Goal: Task Accomplishment & Management: Manage account settings

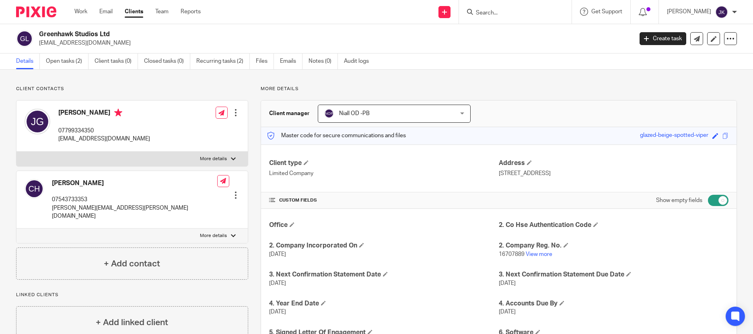
click at [486, 10] on input "Search" at bounding box center [511, 13] width 72 height 7
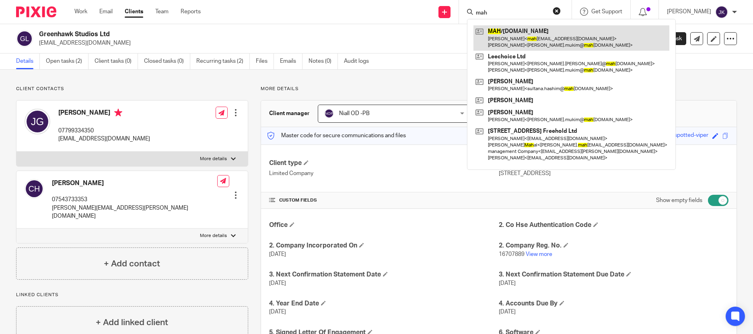
type input "mah"
click at [515, 33] on link at bounding box center [571, 37] width 196 height 25
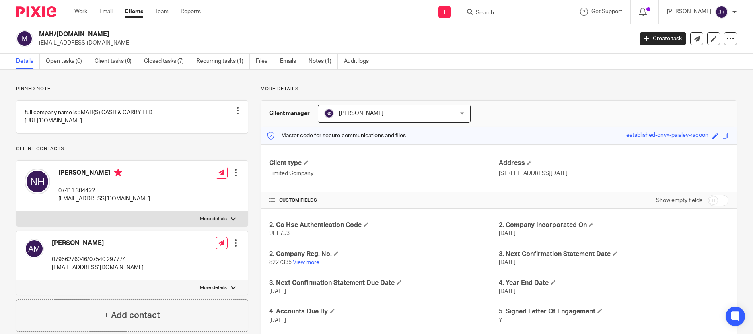
click at [714, 198] on input "checkbox" at bounding box center [718, 200] width 21 height 11
checkbox input "true"
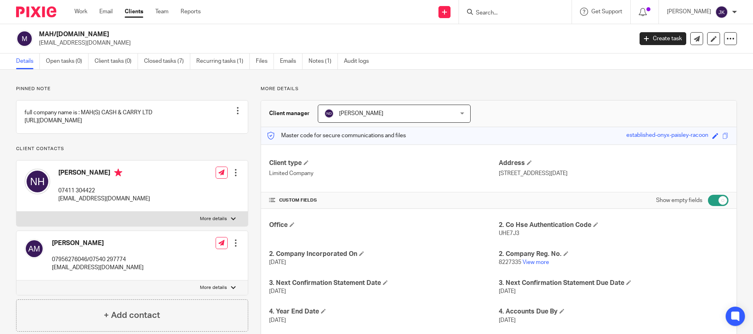
click at [486, 14] on input "Search" at bounding box center [511, 13] width 72 height 7
type input "b"
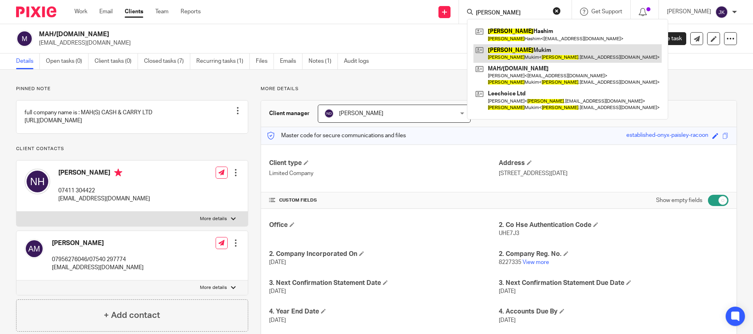
type input "abdul"
click at [488, 53] on link at bounding box center [567, 53] width 188 height 19
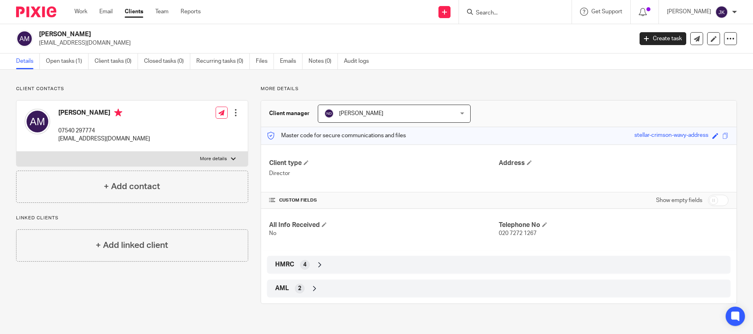
click at [708, 200] on input "checkbox" at bounding box center [718, 200] width 21 height 11
checkbox input "true"
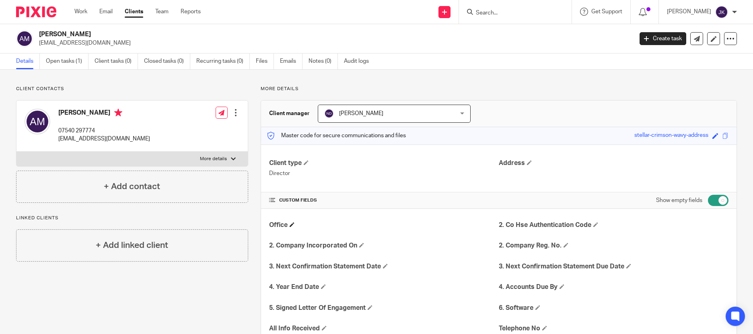
click at [287, 224] on h4 "Office" at bounding box center [384, 225] width 230 height 8
click at [291, 225] on span at bounding box center [292, 224] width 5 height 5
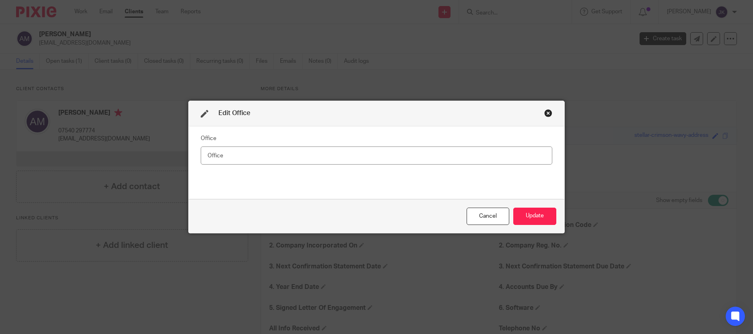
click at [232, 160] on input "text" at bounding box center [377, 155] width 352 height 18
type input "ODA"
click at [535, 215] on button "Update" at bounding box center [534, 216] width 43 height 17
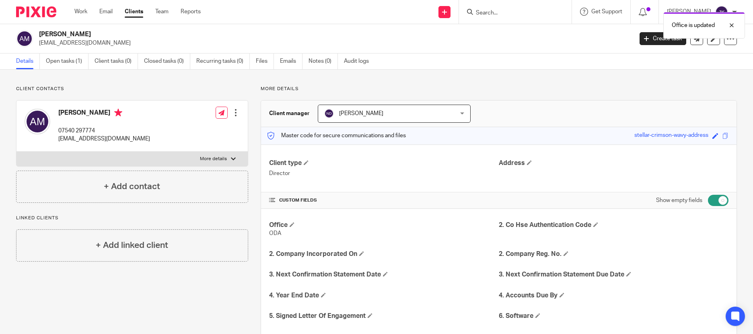
click at [507, 10] on div "Office is updated" at bounding box center [560, 23] width 368 height 31
click at [479, 10] on div "Office is updated" at bounding box center [560, 23] width 368 height 31
click at [488, 13] on div "Office is updated" at bounding box center [560, 23] width 368 height 31
click at [490, 17] on div "Office is updated" at bounding box center [560, 23] width 368 height 31
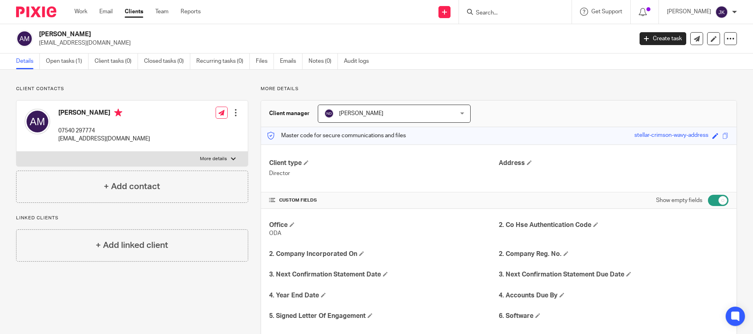
click at [485, 19] on div "Office is updated" at bounding box center [560, 23] width 368 height 31
click at [496, 15] on input "Search" at bounding box center [511, 13] width 72 height 7
click at [489, 12] on input "Search" at bounding box center [511, 13] width 72 height 7
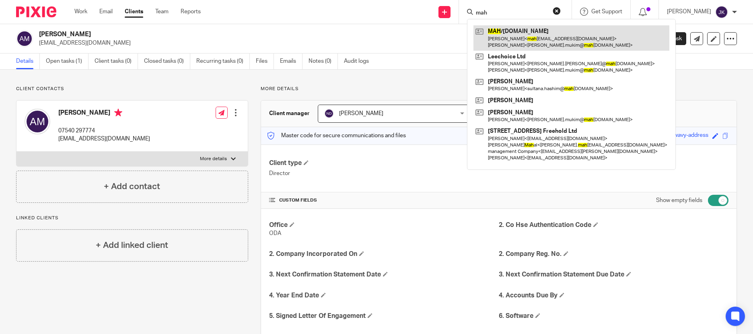
type input "mah"
click at [495, 47] on link at bounding box center [571, 37] width 196 height 25
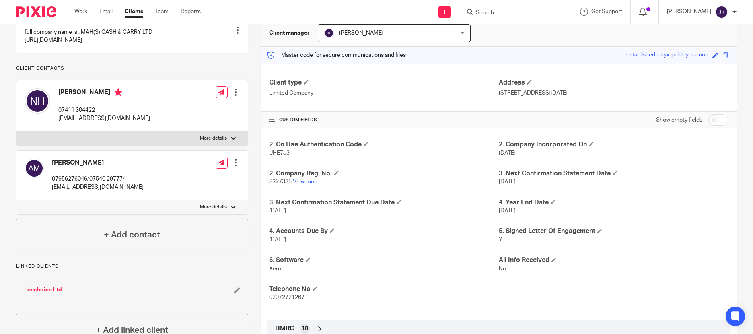
scroll to position [121, 0]
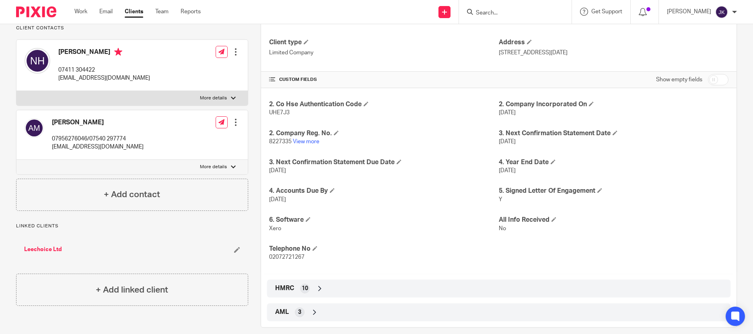
click at [710, 84] on input "checkbox" at bounding box center [718, 79] width 21 height 11
checkbox input "true"
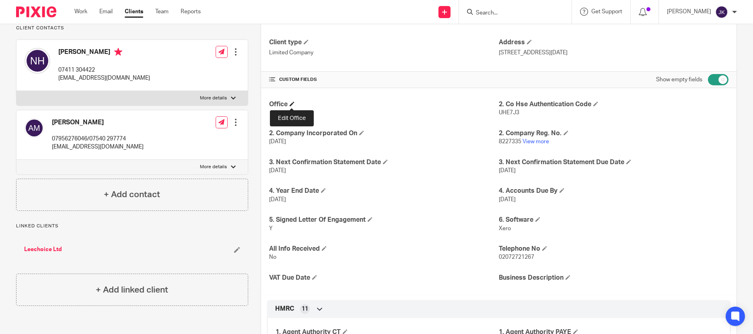
click at [293, 105] on span at bounding box center [292, 103] width 5 height 5
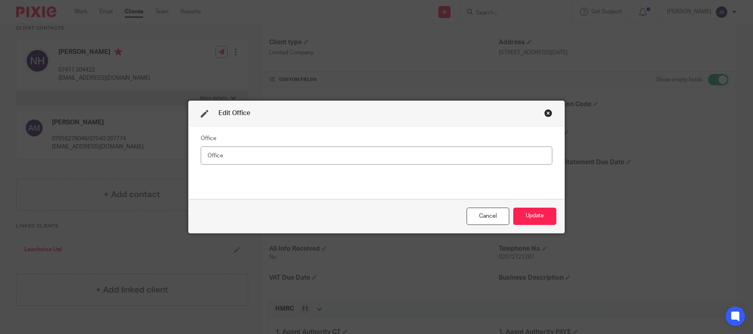
click at [300, 164] on input "text" at bounding box center [377, 155] width 352 height 18
click at [305, 155] on input "text" at bounding box center [377, 155] width 352 height 18
type input "ODA"
click at [526, 213] on button "Update" at bounding box center [534, 216] width 43 height 17
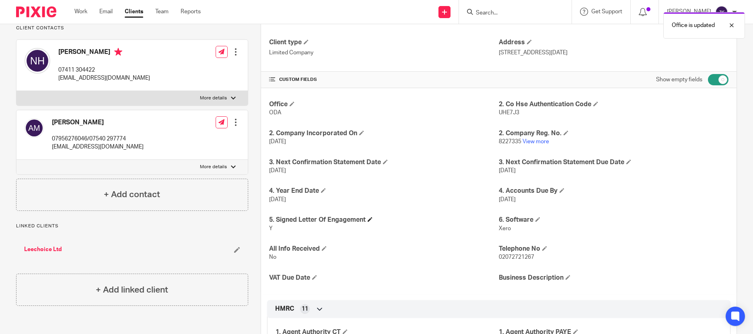
scroll to position [0, 0]
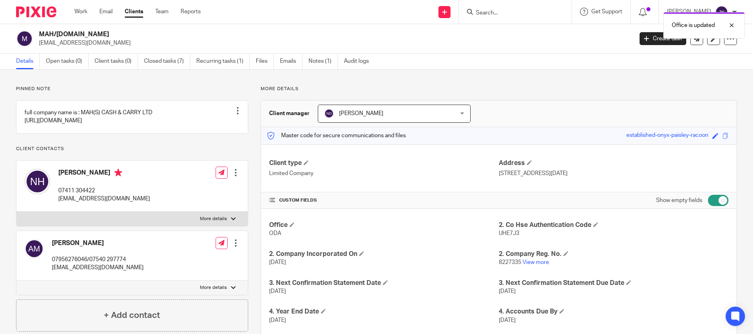
click at [496, 14] on div "Office is updated" at bounding box center [560, 23] width 368 height 31
click at [497, 14] on input "Search" at bounding box center [511, 13] width 72 height 7
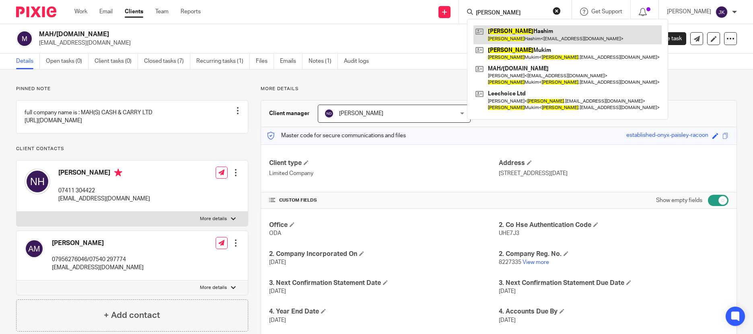
type input "abdul"
click at [507, 41] on link at bounding box center [567, 34] width 188 height 19
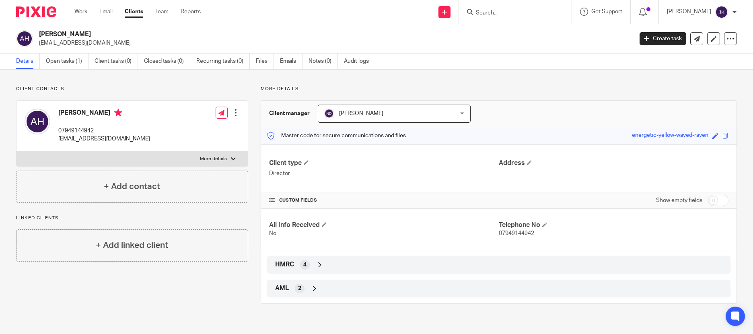
click at [716, 199] on input "checkbox" at bounding box center [718, 200] width 21 height 11
checkbox input "true"
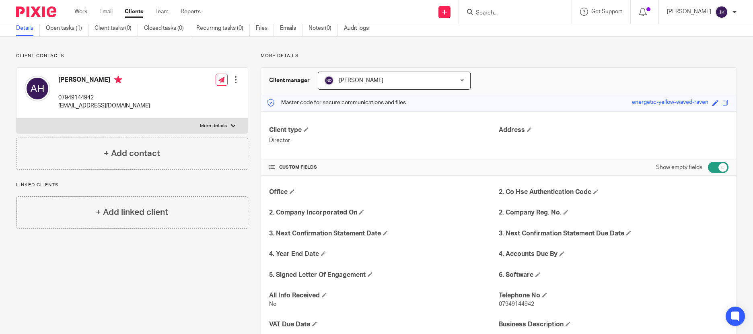
scroll to position [80, 0]
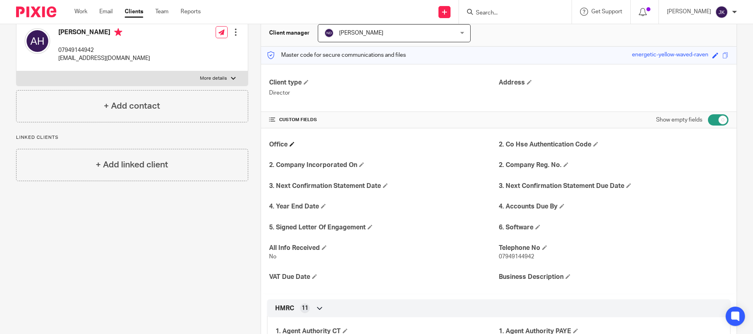
click at [288, 144] on h4 "Office" at bounding box center [384, 144] width 230 height 8
click at [289, 144] on h4 "Office" at bounding box center [384, 144] width 230 height 8
click at [290, 144] on span at bounding box center [292, 144] width 5 height 5
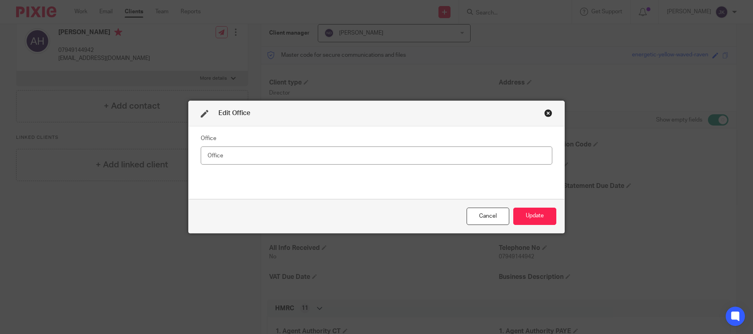
click at [290, 153] on input "text" at bounding box center [377, 155] width 352 height 18
type input "ODA"
click at [531, 221] on button "Update" at bounding box center [534, 216] width 43 height 17
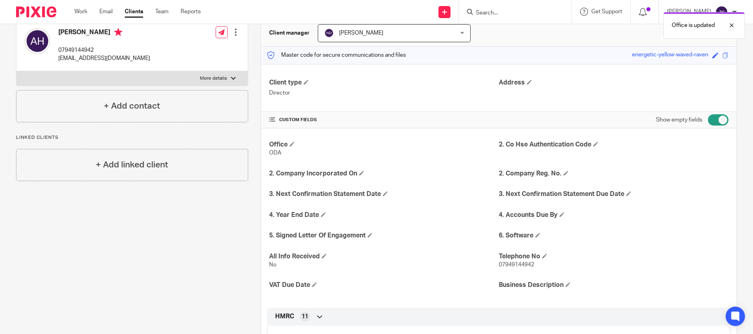
scroll to position [0, 0]
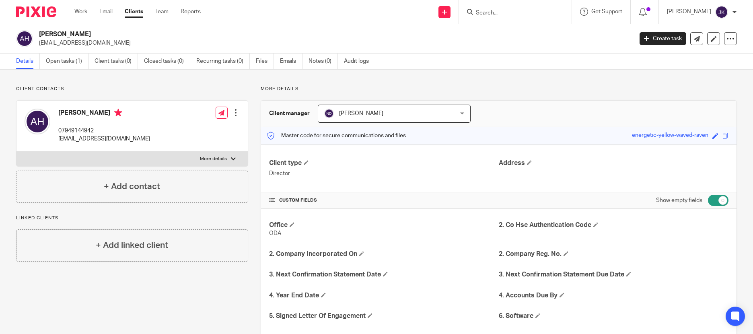
click at [498, 12] on input "Search" at bounding box center [511, 13] width 72 height 7
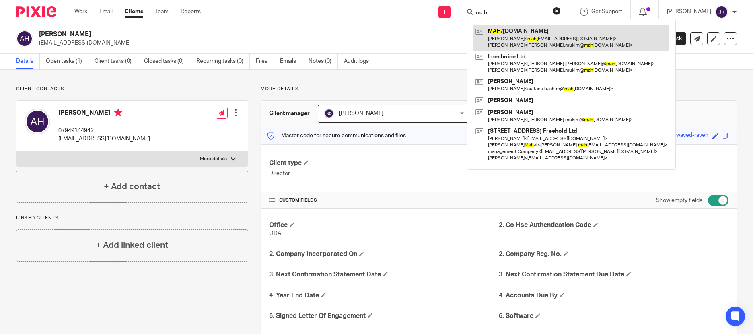
type input "mah"
click at [515, 42] on link at bounding box center [571, 37] width 196 height 25
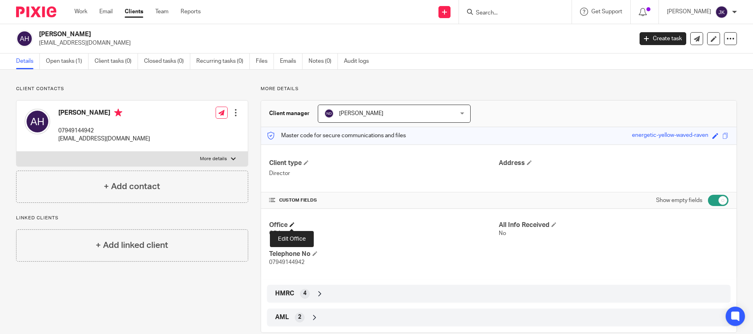
click at [293, 225] on span at bounding box center [292, 224] width 5 height 5
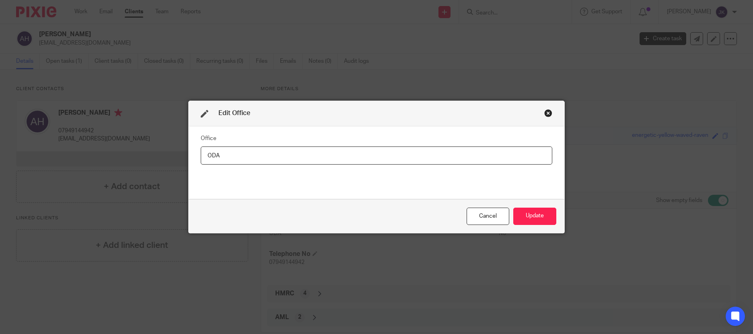
click at [227, 158] on input "ODA" at bounding box center [377, 155] width 352 height 18
drag, startPoint x: 227, startPoint y: 158, endPoint x: 184, endPoint y: 157, distance: 43.1
click at [184, 157] on div "Edit Office Office ODA Cancel Update" at bounding box center [376, 167] width 753 height 334
click at [535, 216] on button "Update" at bounding box center [534, 216] width 43 height 17
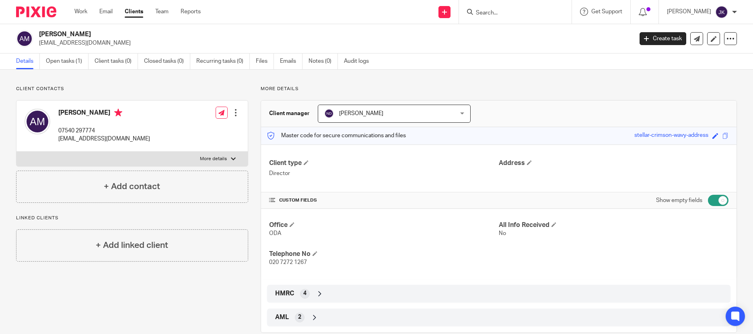
click at [479, 14] on input "Search" at bounding box center [511, 13] width 72 height 7
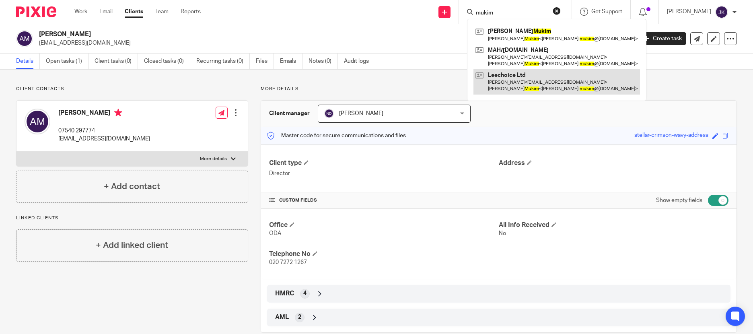
type input "mukim"
click at [559, 82] on link at bounding box center [556, 81] width 167 height 25
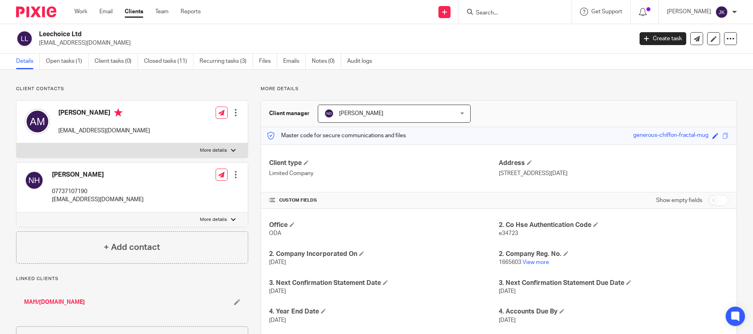
click at [475, 16] on input "Search" at bounding box center [511, 13] width 72 height 7
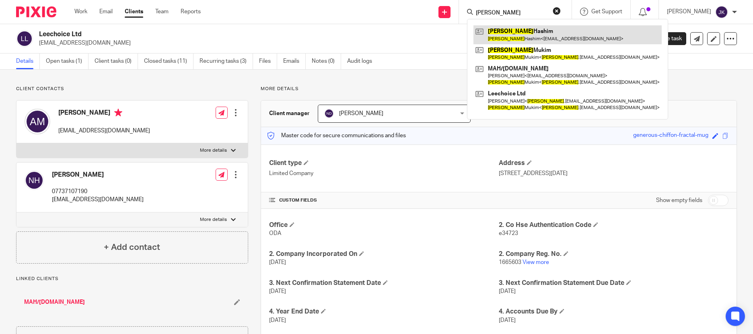
type input "abdul"
click at [496, 35] on link at bounding box center [567, 34] width 188 height 19
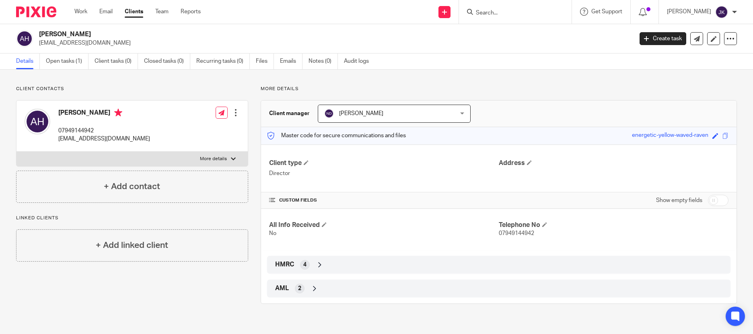
click at [482, 13] on input "Search" at bounding box center [511, 13] width 72 height 7
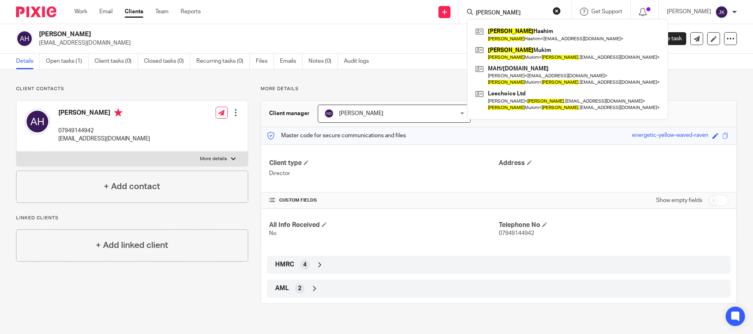
type input "abdul"
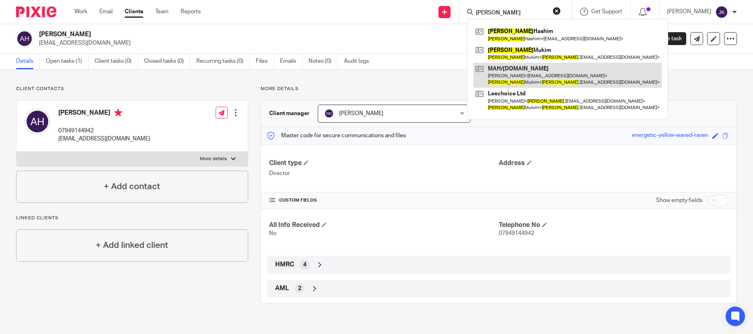
click at [514, 75] on link at bounding box center [567, 75] width 188 height 25
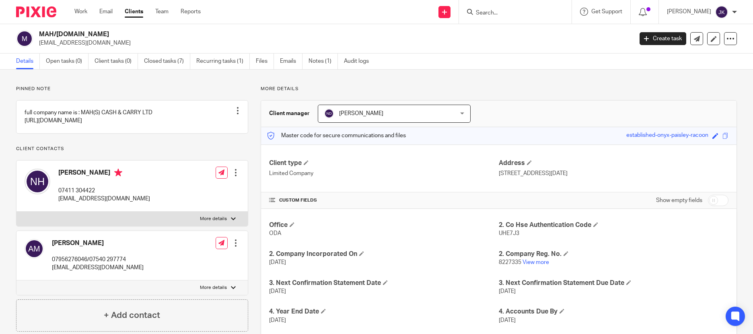
click at [111, 37] on h2 "MAH/[DOMAIN_NAME]" at bounding box center [274, 34] width 471 height 8
drag, startPoint x: 111, startPoint y: 41, endPoint x: 36, endPoint y: 45, distance: 74.9
click at [36, 45] on div "MAH/[DOMAIN_NAME] [EMAIL_ADDRESS][DOMAIN_NAME]" at bounding box center [321, 38] width 611 height 17
copy p "abdul.mukim@mahs.co.uk"
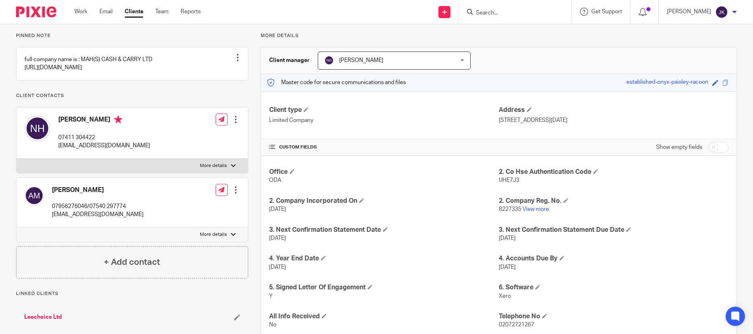
scroll to position [40, 0]
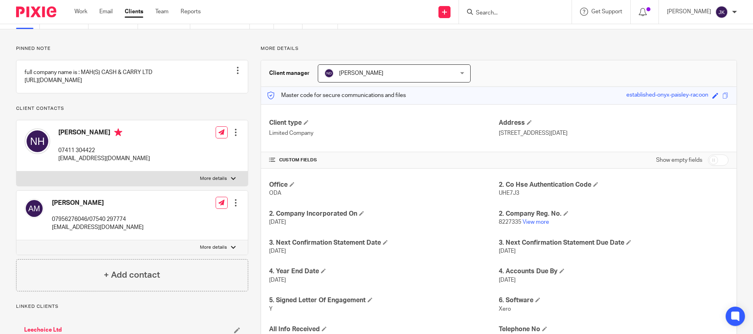
click at [689, 191] on p "UHE7J3" at bounding box center [614, 193] width 230 height 8
click at [508, 13] on input "Search" at bounding box center [511, 13] width 72 height 7
type input "debbie di"
click at [83, 14] on link "Work" at bounding box center [80, 12] width 13 height 8
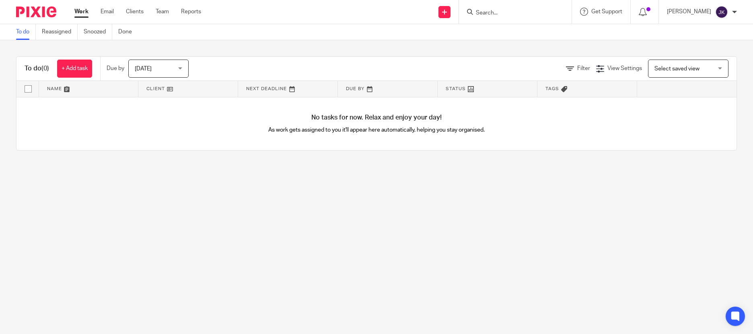
click at [475, 10] on input "Search" at bounding box center [511, 13] width 72 height 7
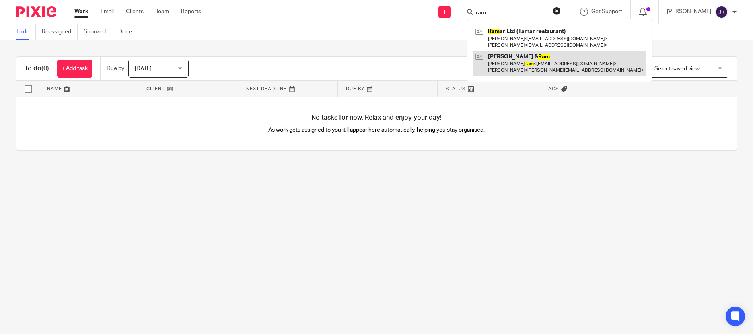
type input "ram"
click at [486, 57] on link at bounding box center [559, 63] width 173 height 25
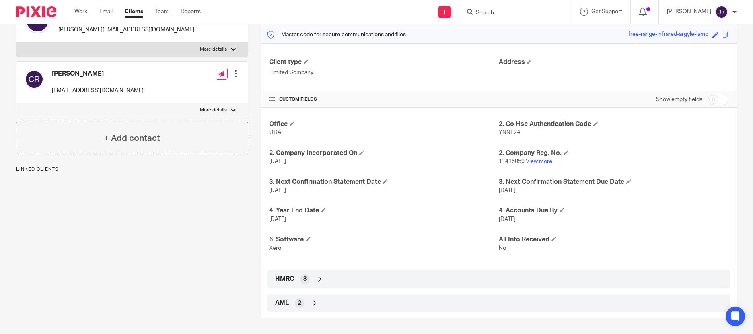
scroll to position [101, 0]
click at [531, 154] on h4 "2. Company Reg. No." at bounding box center [614, 152] width 230 height 8
click at [531, 162] on link "View more" at bounding box center [539, 161] width 27 height 6
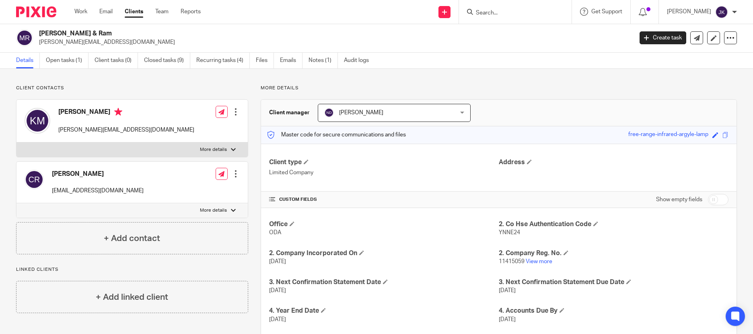
scroll to position [0, 0]
click at [485, 12] on input "Search" at bounding box center [511, 13] width 72 height 7
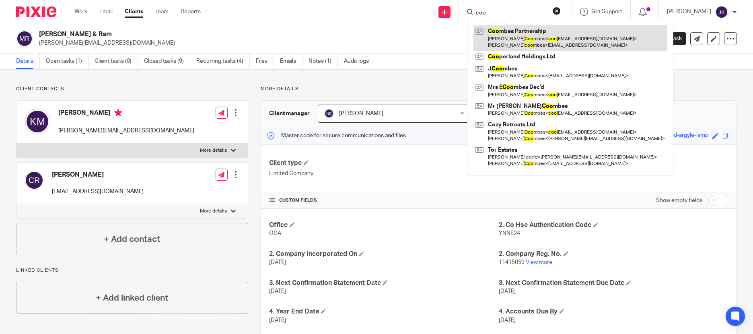
type input "coo"
click at [498, 29] on link at bounding box center [569, 37] width 193 height 25
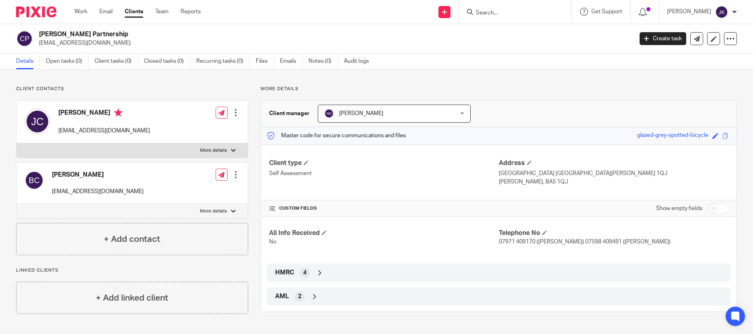
click at [492, 47] on div "[PERSON_NAME] Partnership [EMAIL_ADDRESS][DOMAIN_NAME] Create task Update from …" at bounding box center [376, 38] width 753 height 29
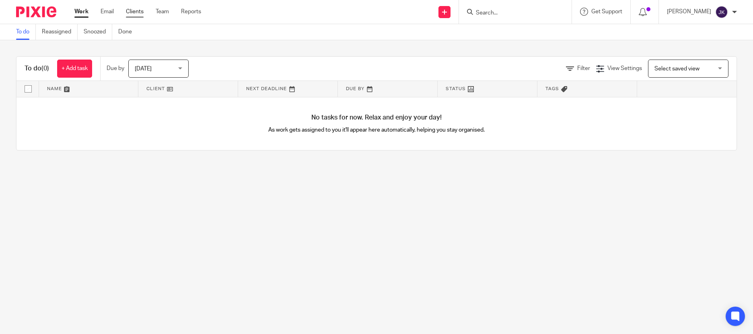
click at [140, 13] on link "Clients" at bounding box center [135, 12] width 18 height 8
click at [127, 8] on link "Clients" at bounding box center [135, 12] width 18 height 8
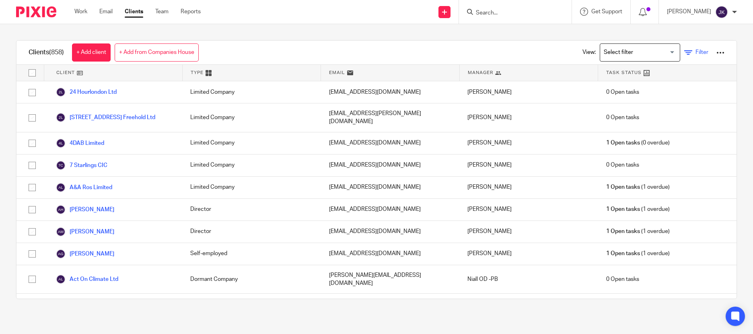
click at [695, 50] on span "Filter" at bounding box center [701, 52] width 13 height 6
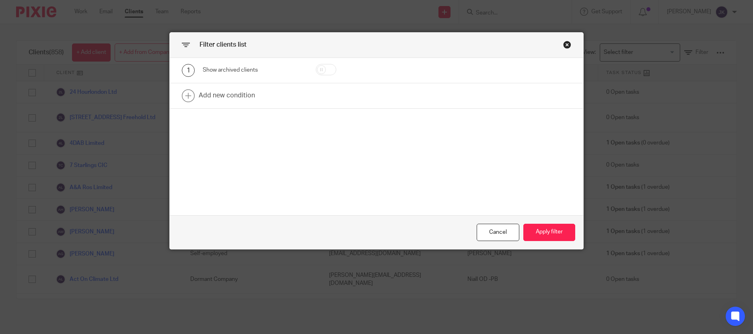
click at [321, 70] on input "checkbox" at bounding box center [326, 69] width 21 height 11
checkbox input "true"
click at [550, 230] on button "Apply filter" at bounding box center [549, 232] width 52 height 17
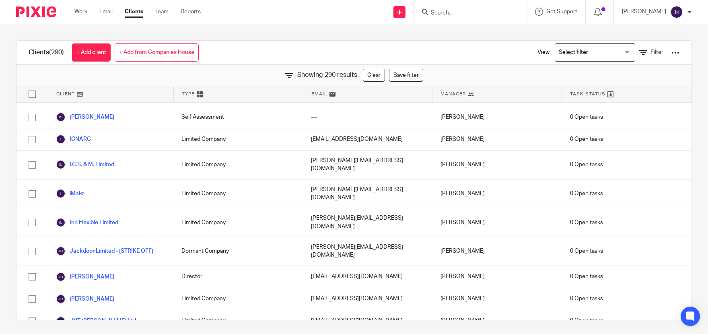
scroll to position [2357, 0]
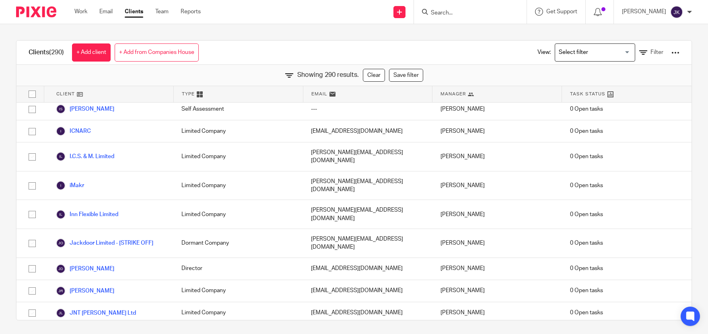
click at [441, 16] on input "Search" at bounding box center [466, 13] width 72 height 7
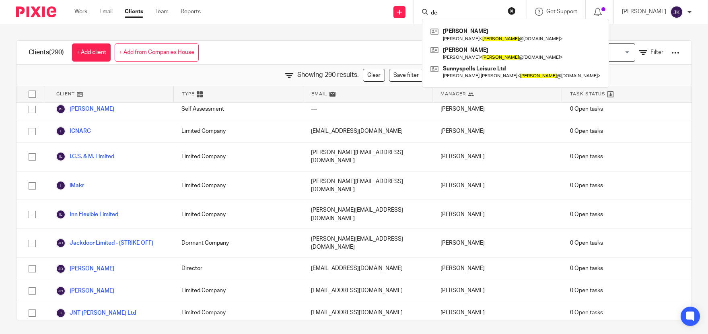
type input "d"
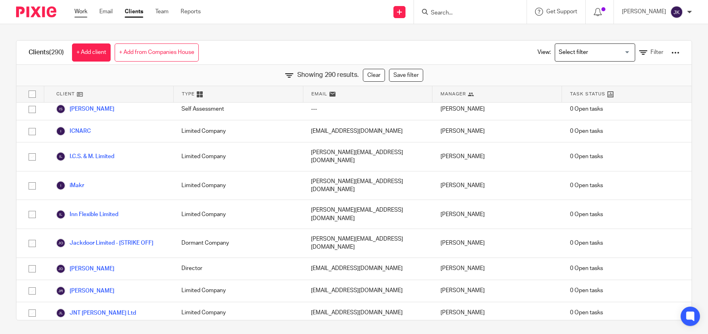
click at [79, 9] on link "Work" at bounding box center [80, 12] width 13 height 8
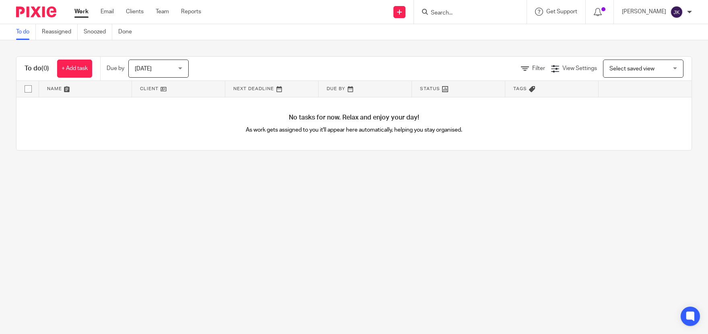
click at [432, 16] on input "Search" at bounding box center [466, 13] width 72 height 7
click at [434, 13] on input "Search" at bounding box center [466, 13] width 72 height 7
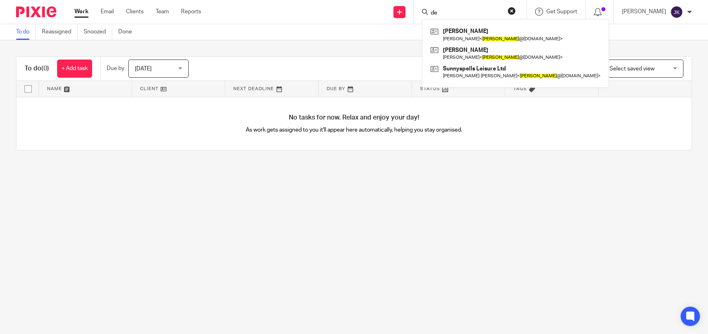
type input "d"
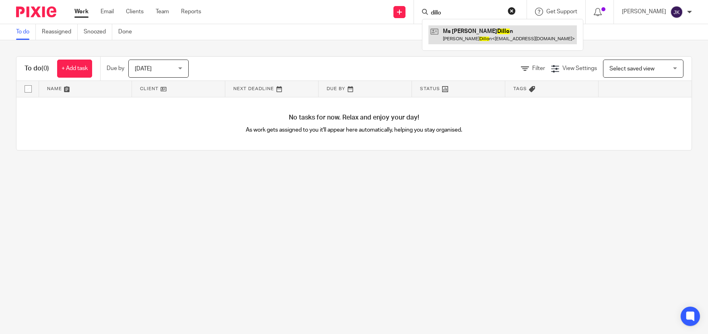
type input "dillo"
click at [443, 27] on link at bounding box center [502, 34] width 148 height 19
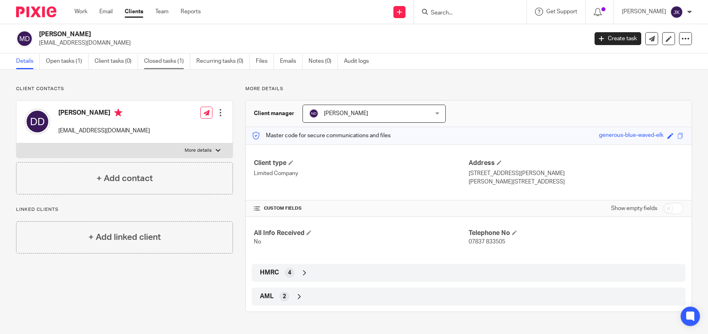
click at [172, 61] on link "Closed tasks (1)" at bounding box center [167, 61] width 46 height 16
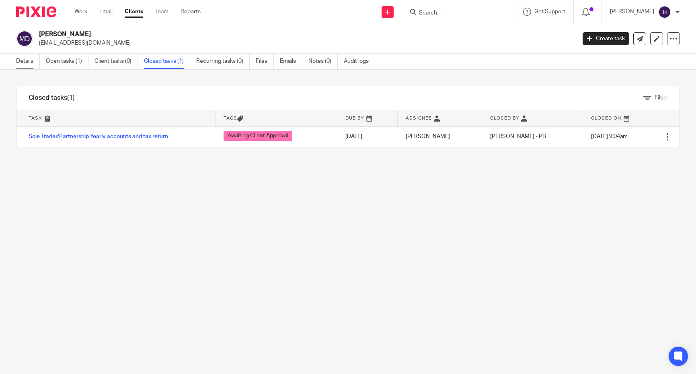
click at [28, 56] on link "Details" at bounding box center [28, 61] width 24 height 16
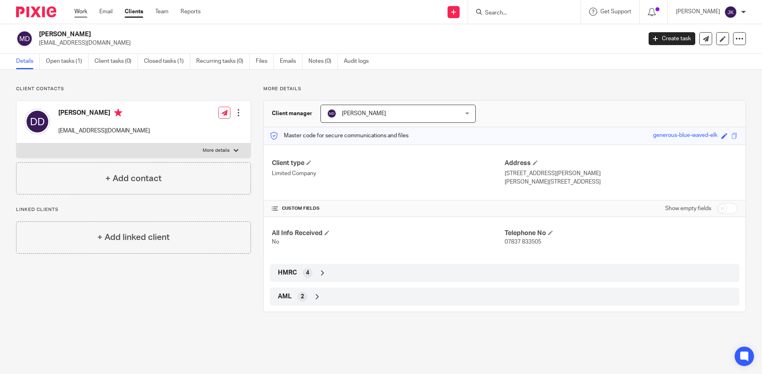
click at [85, 14] on link "Work" at bounding box center [80, 12] width 13 height 8
